Goal: Use online tool/utility: Utilize a website feature to perform a specific function

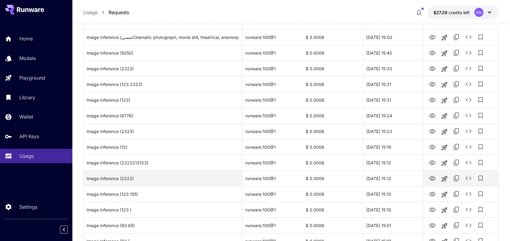
scroll to position [695, 0]
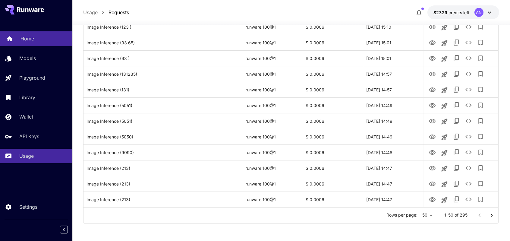
click at [19, 42] on link "Home" at bounding box center [36, 38] width 72 height 15
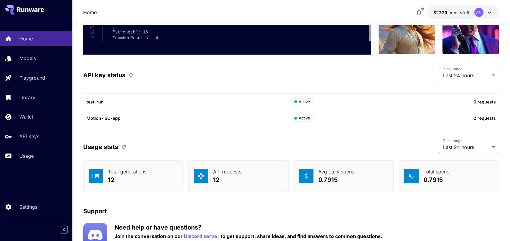
scroll to position [1801, 0]
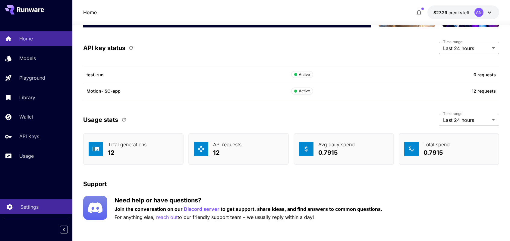
click at [51, 203] on link "Settings" at bounding box center [36, 206] width 72 height 15
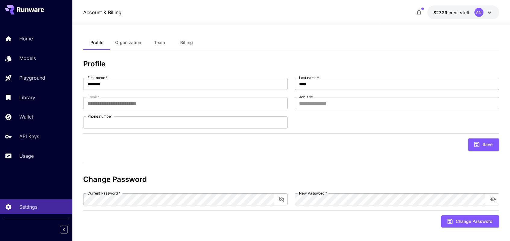
scroll to position [7, 0]
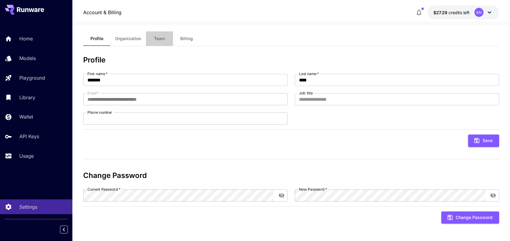
click at [156, 38] on span "Team" at bounding box center [159, 38] width 11 height 5
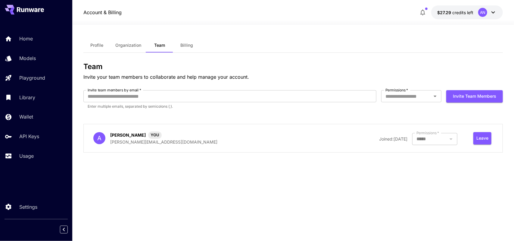
click at [453, 141] on div at bounding box center [435, 139] width 45 height 12
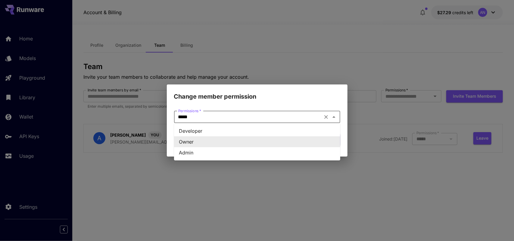
click at [316, 114] on input "*****" at bounding box center [248, 117] width 145 height 8
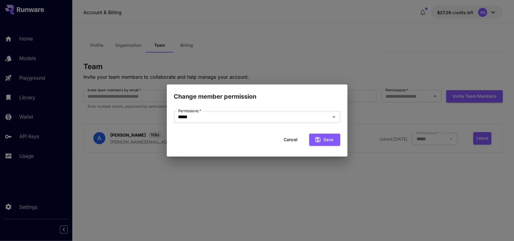
click at [391, 172] on div "Change member permission Permissions   * ***** Permissions   * Cancel Save" at bounding box center [257, 120] width 514 height 241
click at [336, 116] on icon "Open" at bounding box center [334, 116] width 7 height 7
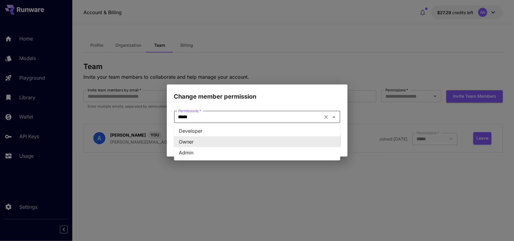
click at [336, 116] on icon "Close" at bounding box center [334, 116] width 7 height 7
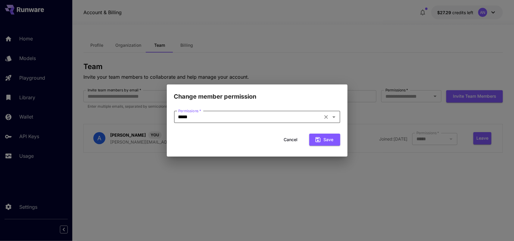
click at [417, 162] on div "Change member permission Permissions   * ***** Permissions   * Cancel Save" at bounding box center [257, 120] width 514 height 241
click at [291, 138] on button "Cancel" at bounding box center [291, 140] width 27 height 12
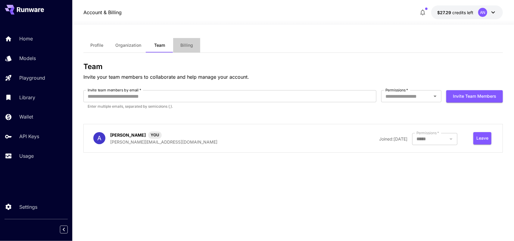
click at [182, 48] on button "Billing" at bounding box center [186, 45] width 27 height 14
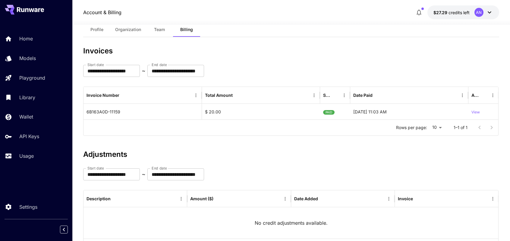
scroll to position [47, 0]
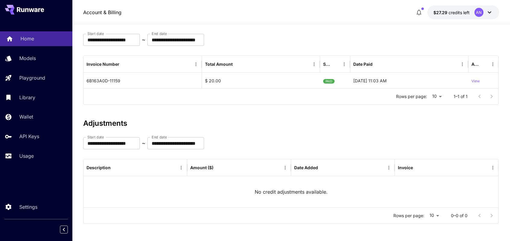
click at [34, 36] on div "Home" at bounding box center [43, 38] width 47 height 7
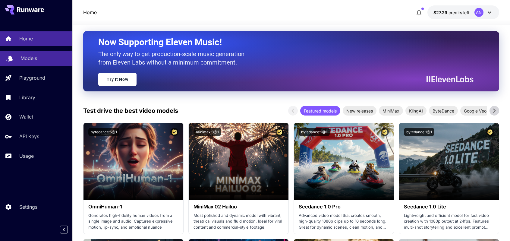
click at [35, 57] on p "Models" at bounding box center [28, 58] width 17 height 7
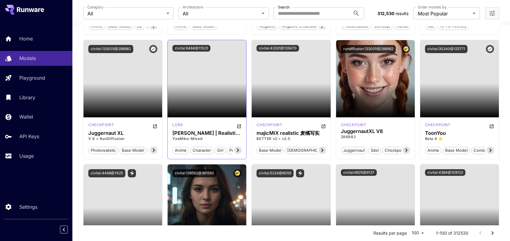
scroll to position [2080, 0]
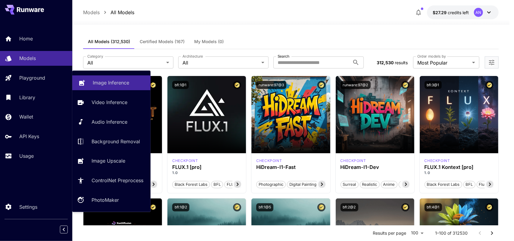
click at [122, 83] on p "Image Inference" at bounding box center [111, 82] width 36 height 7
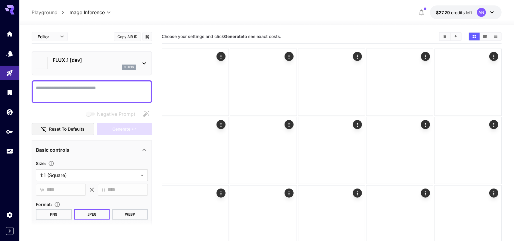
type input "**********"
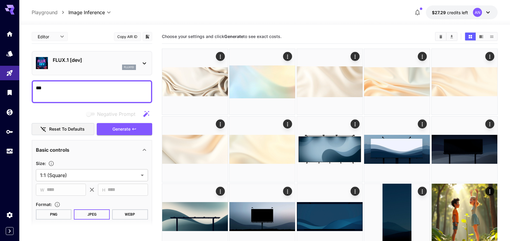
type textarea "***"
click at [116, 59] on p "FLUX.1 [dev]" at bounding box center [94, 59] width 83 height 7
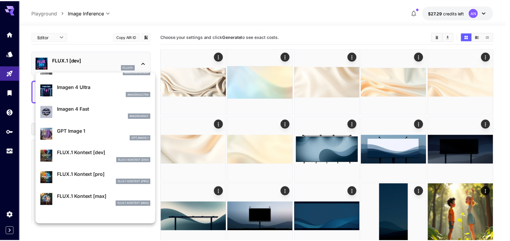
scroll to position [487, 0]
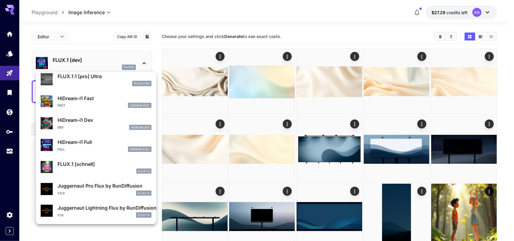
click at [93, 170] on div "FLUX.1 S" at bounding box center [105, 170] width 94 height 5
type input "*"
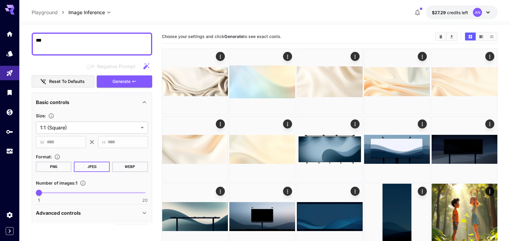
scroll to position [90, 0]
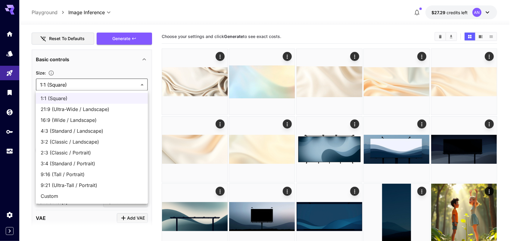
click at [64, 193] on span "Custom" at bounding box center [92, 195] width 102 height 7
type input "******"
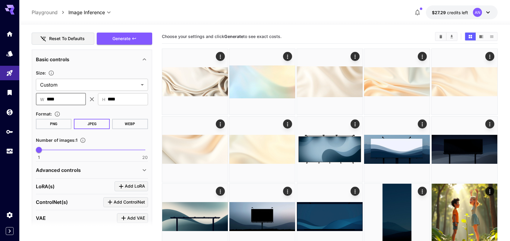
drag, startPoint x: 66, startPoint y: 96, endPoint x: 20, endPoint y: 96, distance: 46.4
type input "***"
drag, startPoint x: 126, startPoint y: 98, endPoint x: 68, endPoint y: 94, distance: 58.9
click at [68, 94] on div "​ W *** ​ ​ H **** ​" at bounding box center [92, 99] width 112 height 12
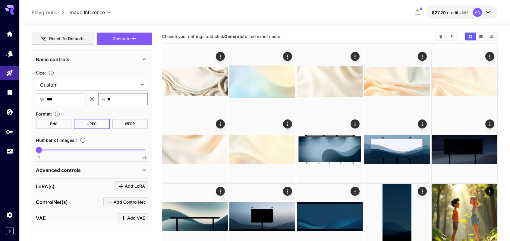
type input "***"
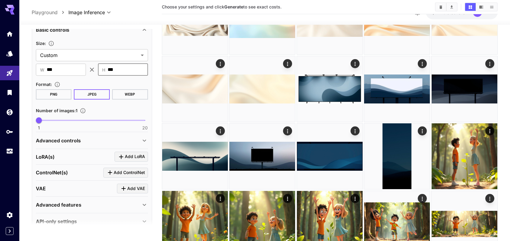
scroll to position [129, 0]
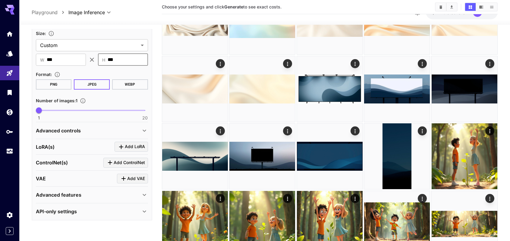
click at [96, 134] on div "Advanced controls" at bounding box center [92, 130] width 112 height 14
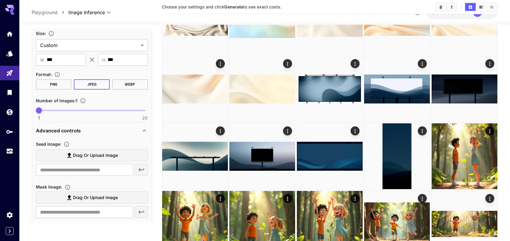
scroll to position [0, 0]
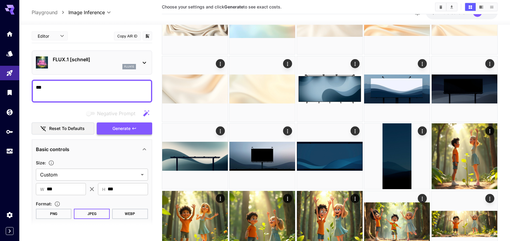
click at [120, 127] on span "Generate" at bounding box center [121, 129] width 18 height 8
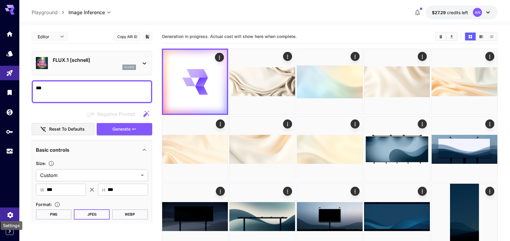
click at [7, 211] on icon "Settings" at bounding box center [10, 212] width 7 height 7
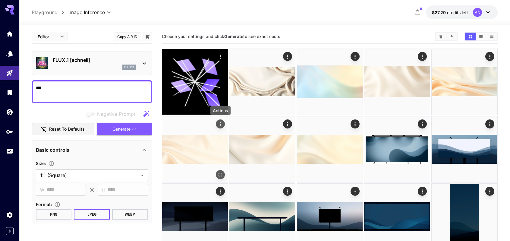
click at [222, 122] on icon "Actions" at bounding box center [220, 124] width 6 height 6
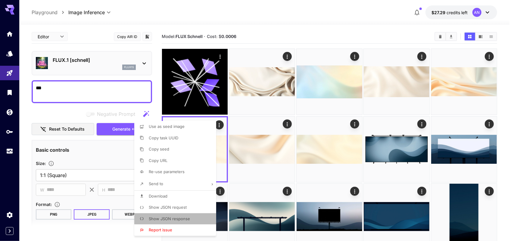
click at [182, 218] on span "Show JSON response" at bounding box center [169, 218] width 41 height 5
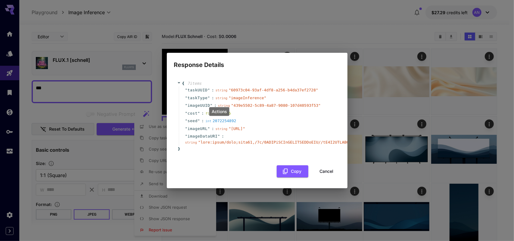
click at [254, 109] on div "" cost " : float 0.0006" at bounding box center [258, 113] width 159 height 8
click at [219, 111] on div "Actions" at bounding box center [219, 111] width 20 height 9
drag, startPoint x: 200, startPoint y: 125, endPoint x: 219, endPoint y: 133, distance: 20.1
click at [229, 131] on span "" [URL] "" at bounding box center [237, 128] width 17 height 5
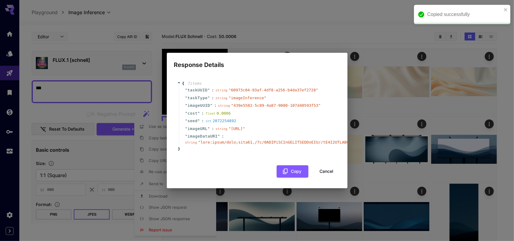
copy span "[URL]"
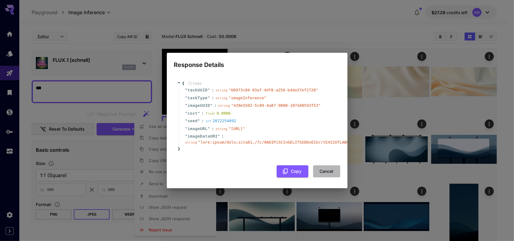
click at [322, 173] on button "Cancel" at bounding box center [326, 171] width 27 height 12
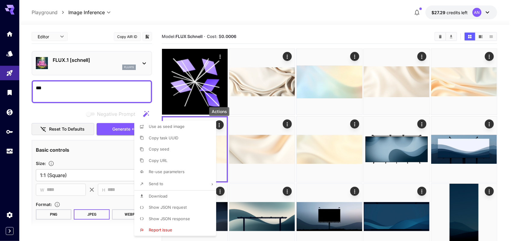
click at [8, 114] on div at bounding box center [257, 120] width 514 height 241
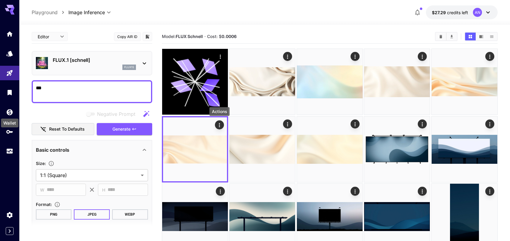
click at [13, 111] on icon "Wallet" at bounding box center [10, 112] width 6 height 6
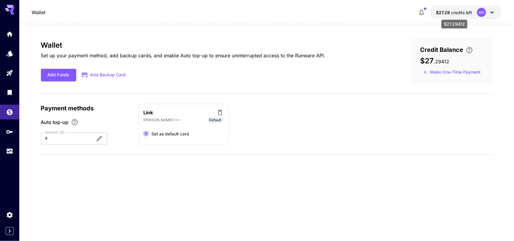
click at [462, 12] on span "credits left" at bounding box center [461, 12] width 21 height 5
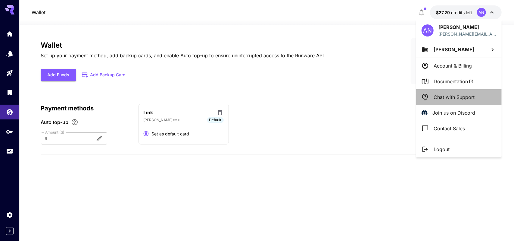
click at [451, 99] on p "Chat with Support" at bounding box center [454, 96] width 41 height 7
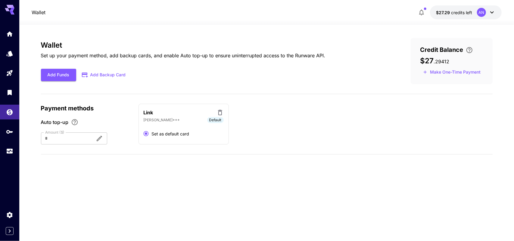
click at [423, 15] on icon "button" at bounding box center [421, 12] width 7 height 7
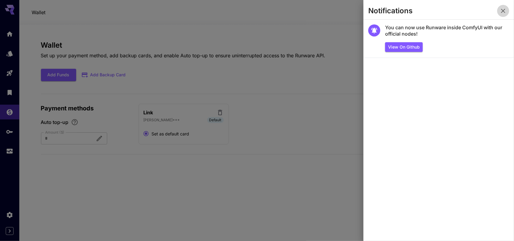
click at [503, 11] on icon "button" at bounding box center [503, 10] width 7 height 7
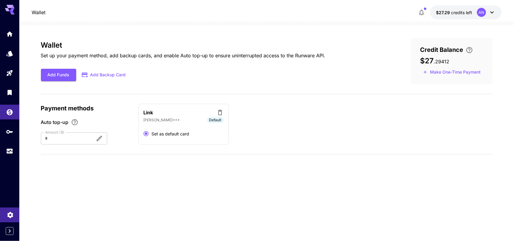
click at [11, 213] on icon "Settings" at bounding box center [10, 212] width 7 height 7
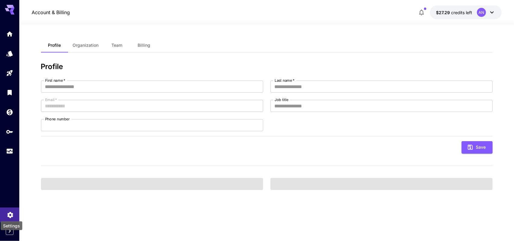
type input "*******"
type input "****"
type input "**********"
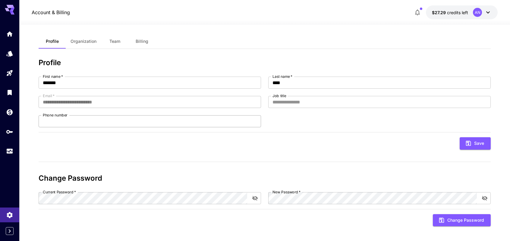
scroll to position [7, 0]
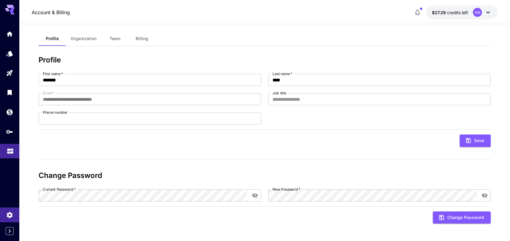
click at [12, 151] on icon "Usage" at bounding box center [10, 150] width 7 height 7
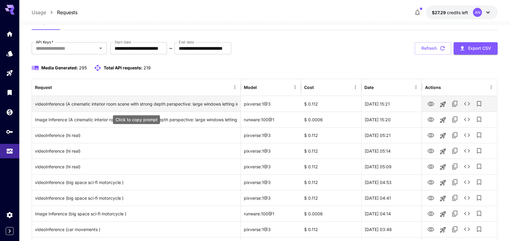
scroll to position [60, 0]
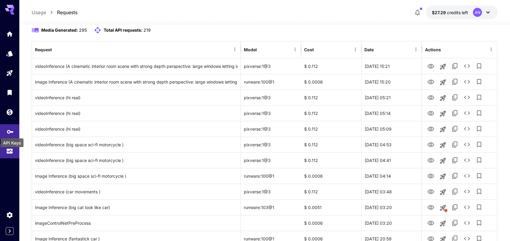
click at [12, 129] on icon "API Keys" at bounding box center [10, 130] width 7 height 7
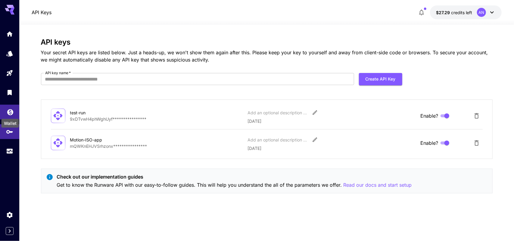
click at [13, 112] on icon "Wallet" at bounding box center [10, 110] width 7 height 7
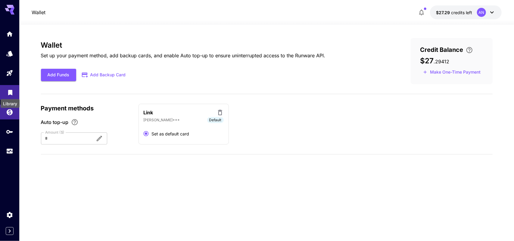
click at [12, 92] on icon "Library" at bounding box center [10, 92] width 4 height 5
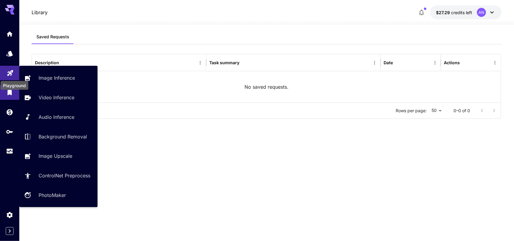
click at [12, 73] on icon "Playground" at bounding box center [10, 71] width 7 height 7
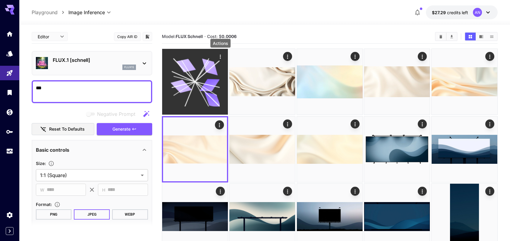
click at [221, 55] on icon "Actions" at bounding box center [220, 57] width 1 height 4
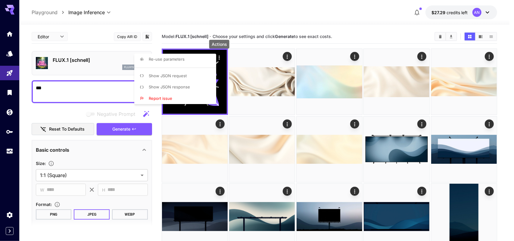
click at [184, 85] on span "Show JSON response" at bounding box center [169, 86] width 41 height 5
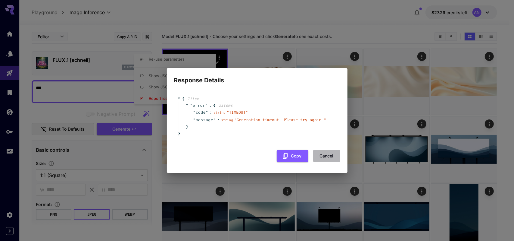
click at [325, 156] on button "Cancel" at bounding box center [326, 156] width 27 height 12
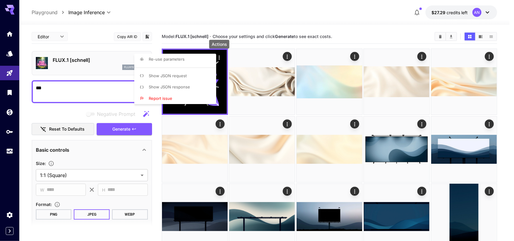
click at [418, 13] on div at bounding box center [257, 120] width 514 height 241
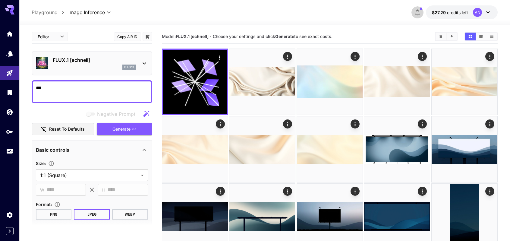
click at [417, 12] on icon "button" at bounding box center [417, 12] width 7 height 7
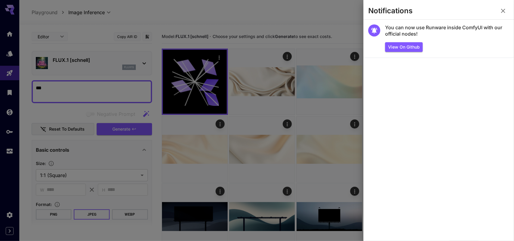
click at [505, 12] on icon "button" at bounding box center [503, 11] width 4 height 4
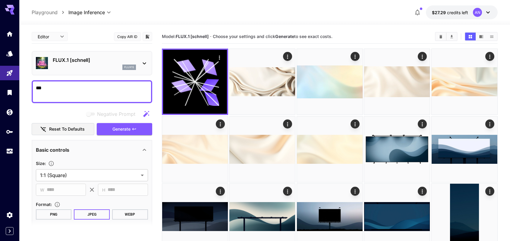
click at [480, 10] on div "AN" at bounding box center [477, 12] width 9 height 9
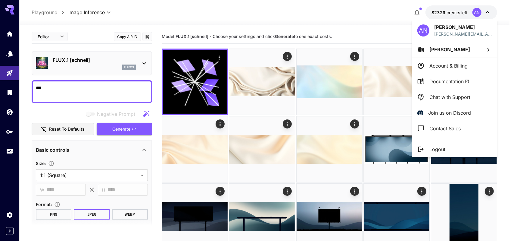
click at [456, 95] on p "Chat with Support" at bounding box center [450, 96] width 41 height 7
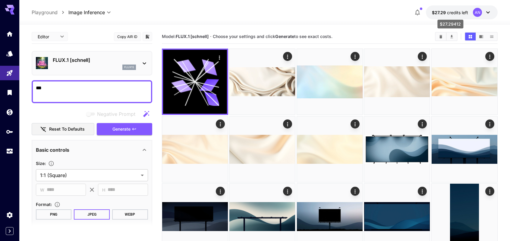
click at [452, 12] on span "credits left" at bounding box center [457, 12] width 21 height 5
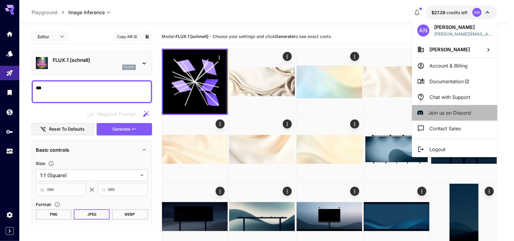
click at [468, 115] on p "Join us on Discord" at bounding box center [450, 112] width 43 height 7
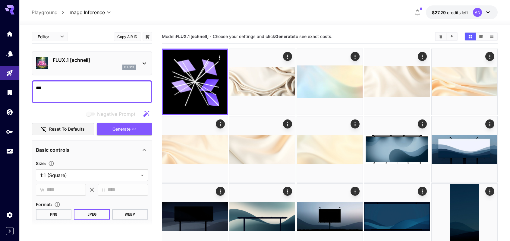
click at [52, 90] on textarea "***" at bounding box center [92, 91] width 112 height 14
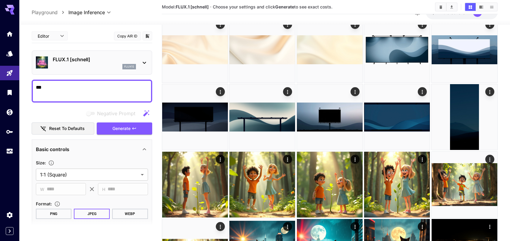
scroll to position [60, 0]
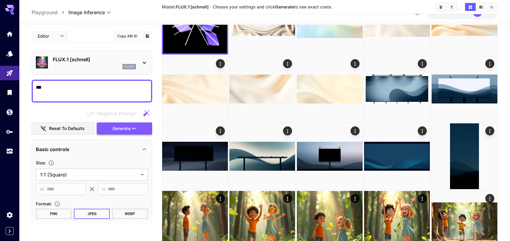
click at [116, 127] on span "Generate" at bounding box center [121, 129] width 18 height 8
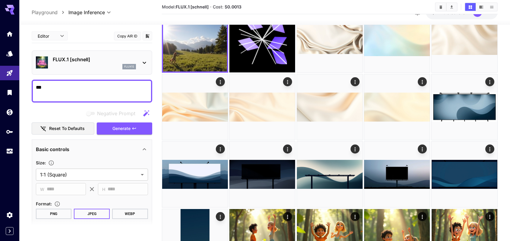
scroll to position [0, 0]
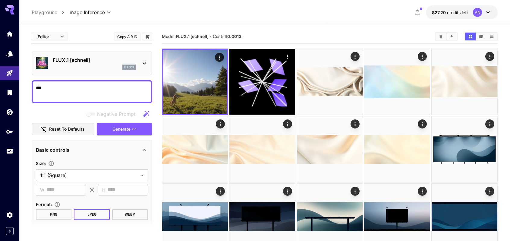
click at [461, 10] on iframe "Chat Widget" at bounding box center [442, 125] width 135 height 231
click at [487, 10] on iframe "Chat Widget" at bounding box center [442, 125] width 135 height 231
click at [372, 7] on div "**********" at bounding box center [265, 12] width 466 height 14
click at [479, 9] on div "AN" at bounding box center [477, 12] width 9 height 9
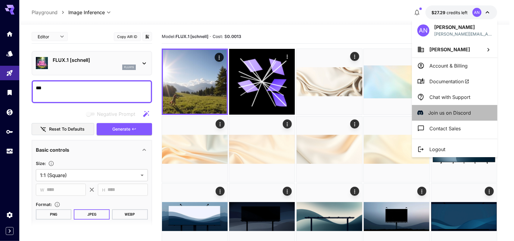
click at [443, 115] on p "Join us on Discord" at bounding box center [450, 112] width 43 height 7
